Goal: Task Accomplishment & Management: Manage account settings

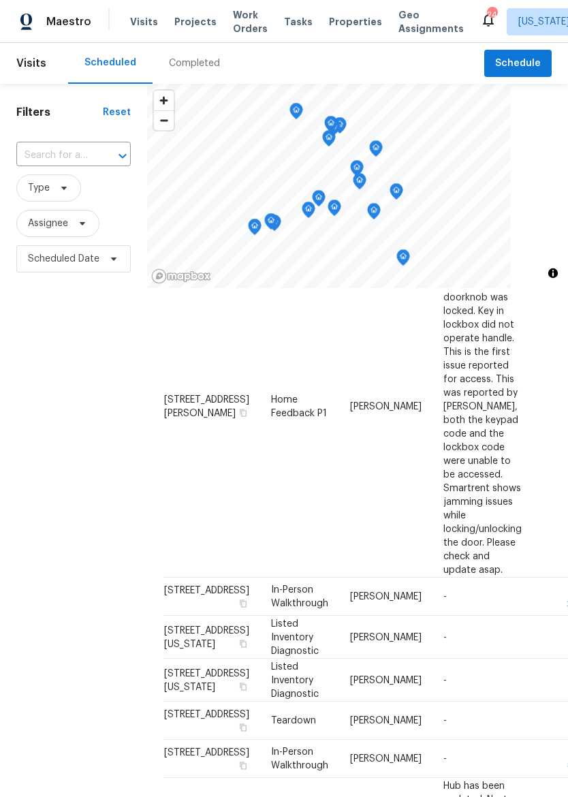
scroll to position [478, 0]
click at [0, 0] on icon at bounding box center [0, 0] width 0 height 0
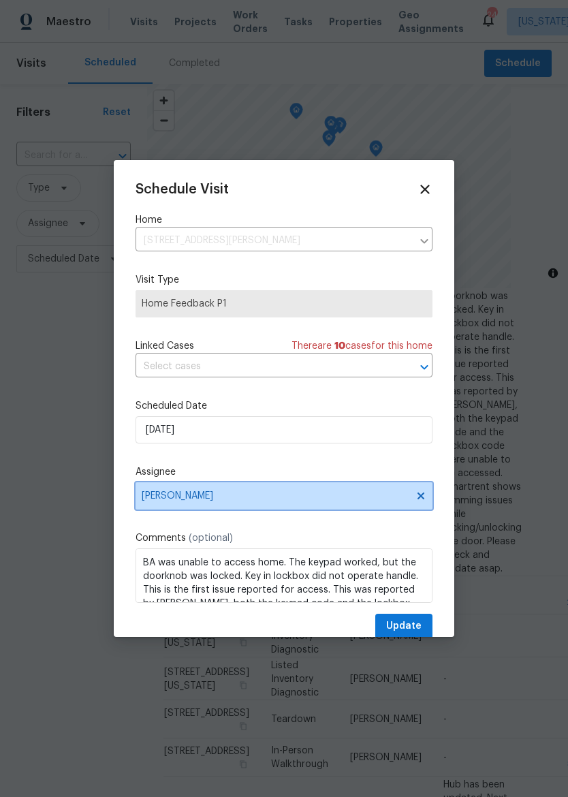
click at [294, 501] on span "[PERSON_NAME]" at bounding box center [275, 496] width 267 height 11
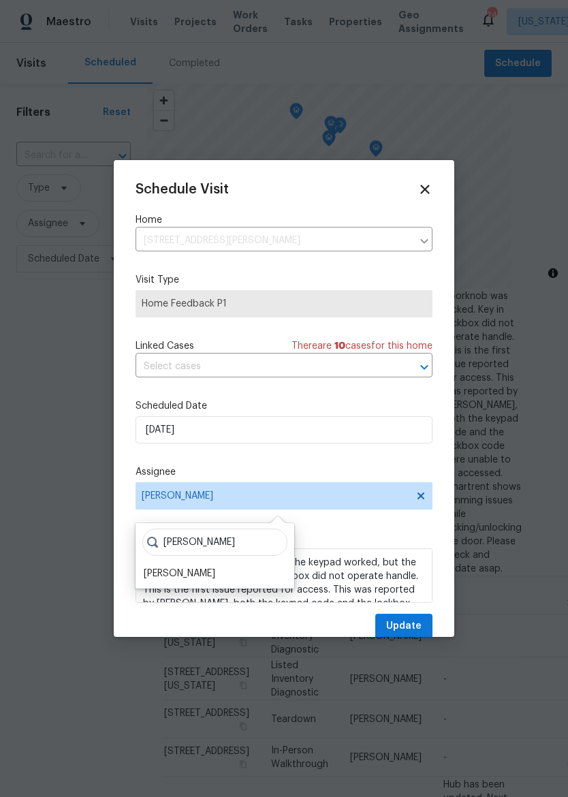
scroll to position [23, 0]
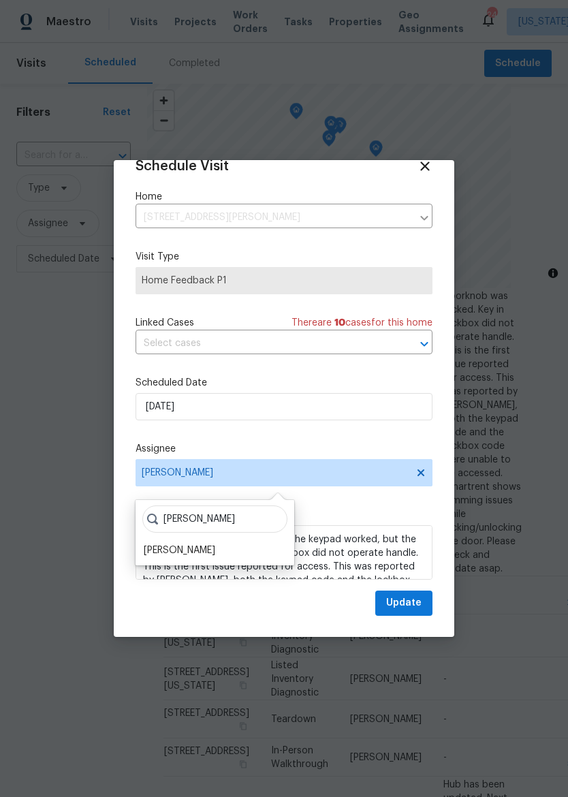
type input "[PERSON_NAME]"
click at [191, 548] on div "[PERSON_NAME]" at bounding box center [180, 551] width 72 height 14
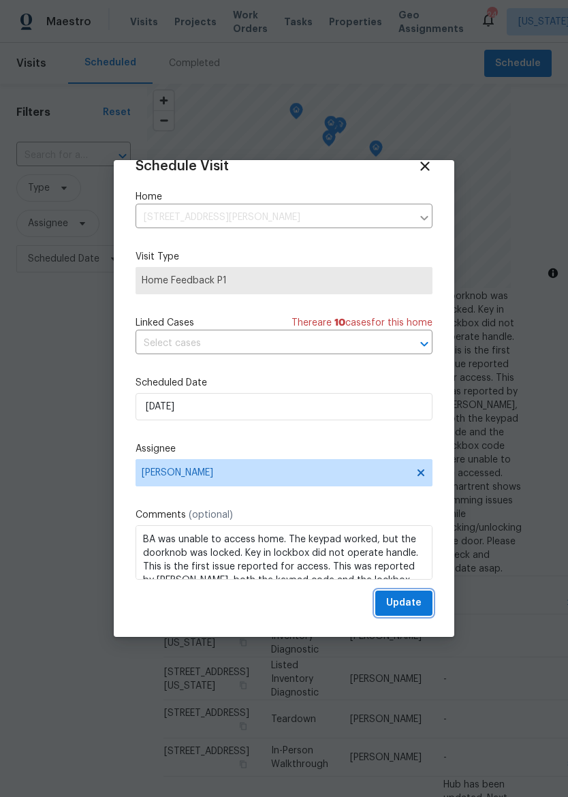
click at [414, 605] on span "Update" at bounding box center [403, 603] width 35 height 17
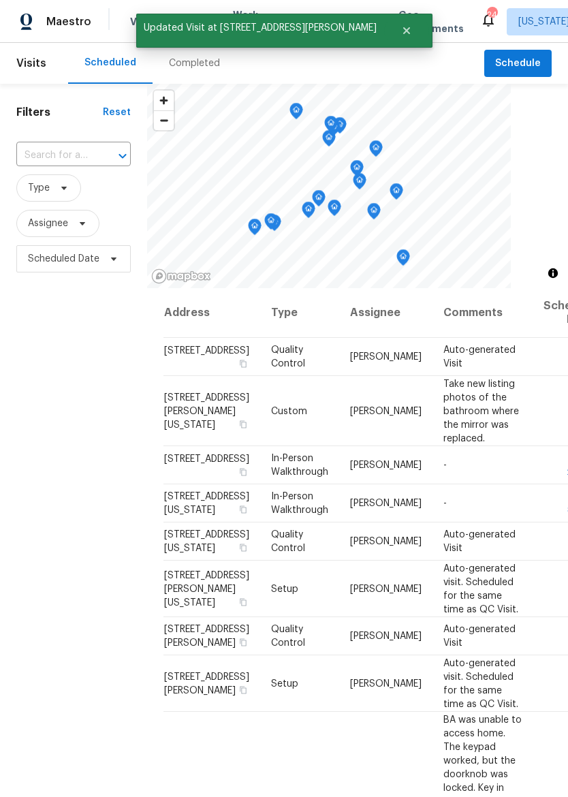
scroll to position [0, 0]
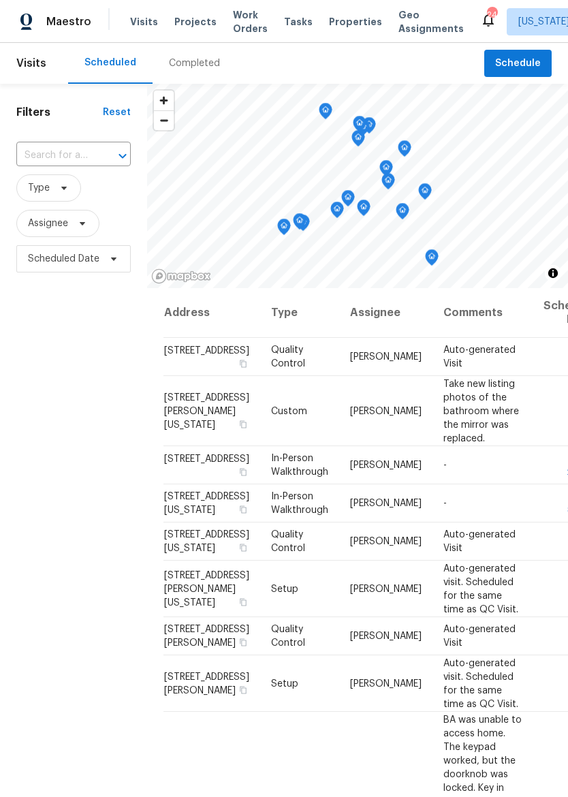
click at [349, 28] on span "Properties" at bounding box center [355, 22] width 53 height 14
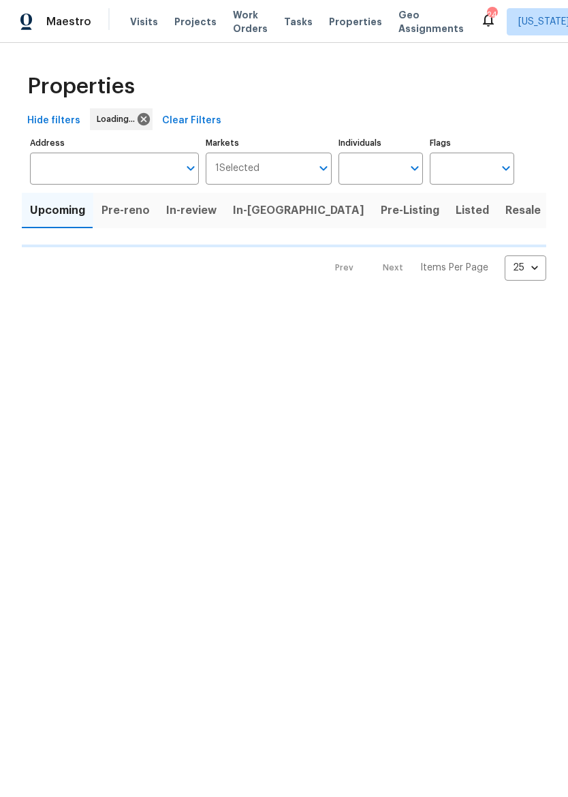
click at [248, 215] on span "In-[GEOGRAPHIC_DATA]" at bounding box center [298, 210] width 131 height 19
